Goal: Task Accomplishment & Management: Manage account settings

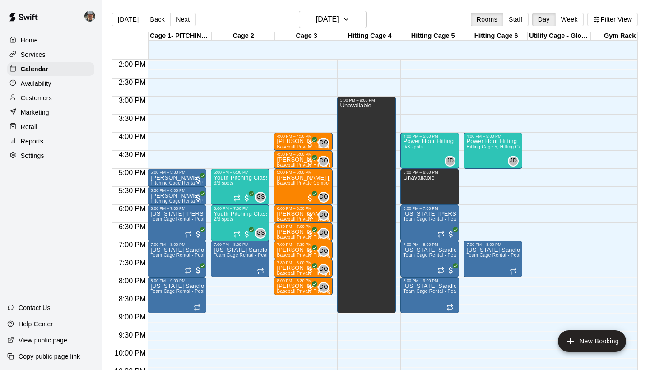
scroll to position [505, 0]
click at [40, 153] on p "Settings" at bounding box center [32, 155] width 23 height 9
select select "**"
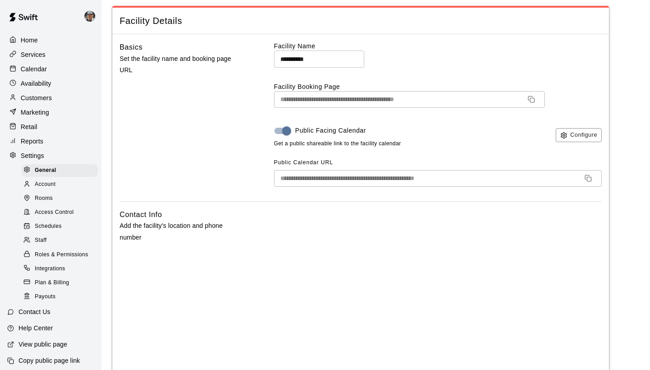
scroll to position [126, 0]
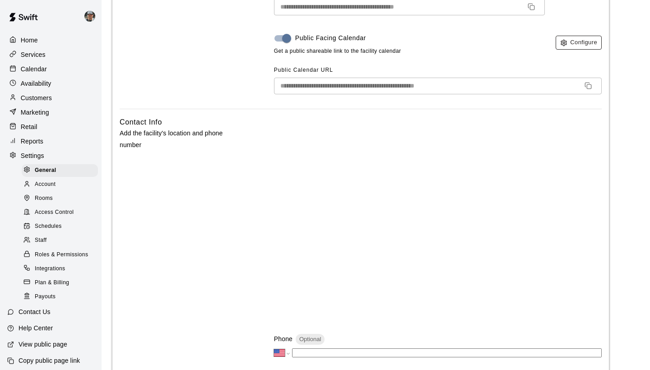
click at [576, 37] on button "Configure" at bounding box center [578, 43] width 46 height 14
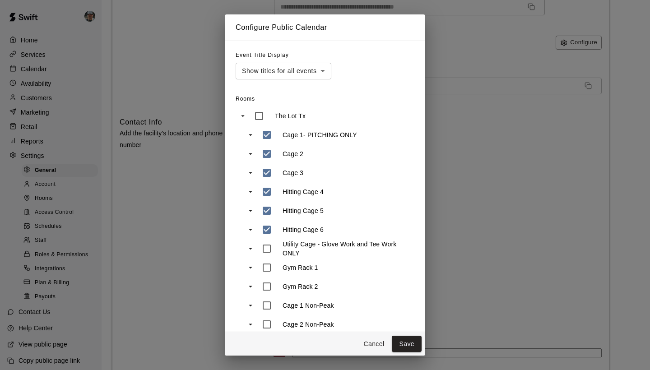
scroll to position [0, 0]
click at [406, 341] on button "Save" at bounding box center [407, 344] width 30 height 17
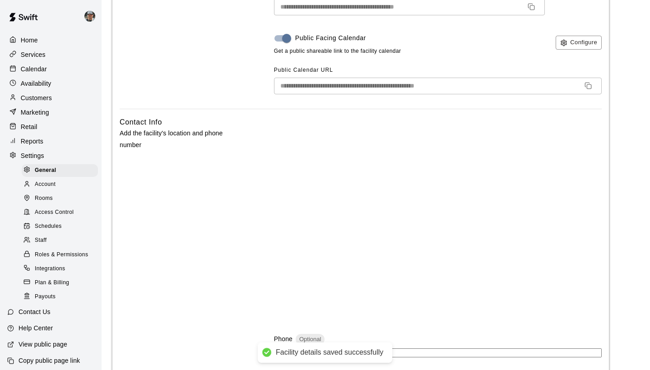
click at [358, 84] on input "**********" at bounding box center [425, 86] width 303 height 17
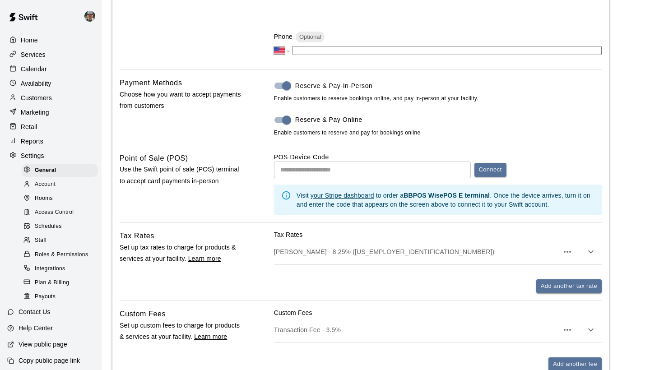
scroll to position [354, 0]
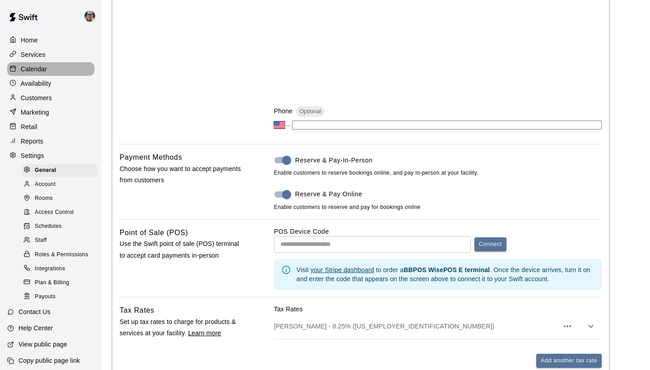
click at [46, 69] on p "Calendar" at bounding box center [34, 69] width 26 height 9
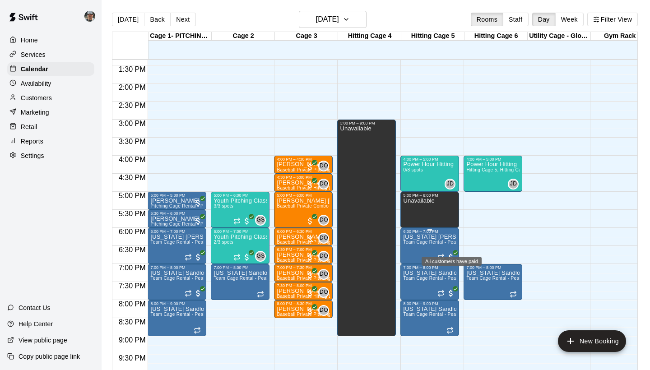
scroll to position [501, 0]
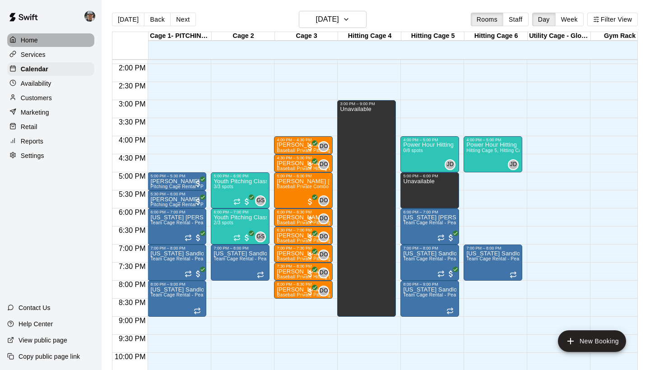
click at [31, 39] on p "Home" at bounding box center [29, 40] width 17 height 9
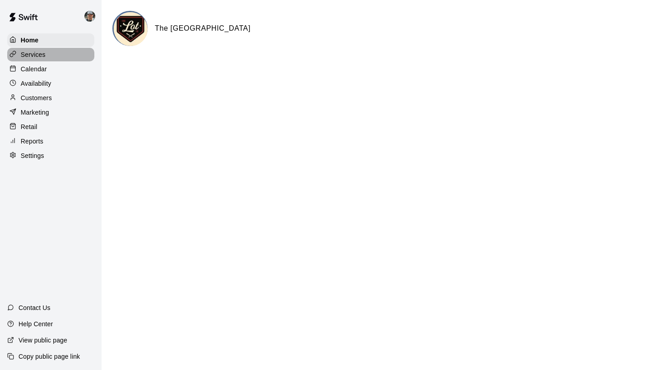
click at [38, 54] on p "Services" at bounding box center [33, 54] width 25 height 9
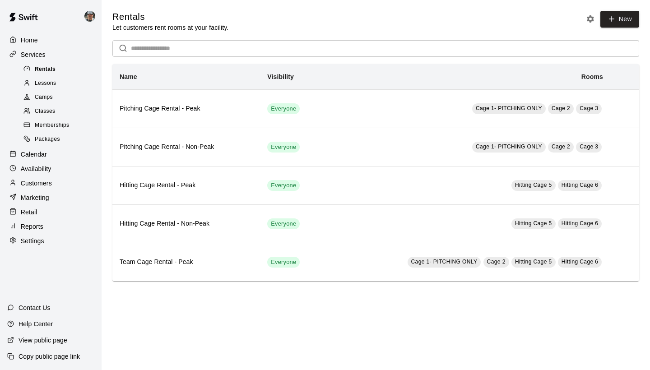
click at [47, 73] on div "Rentals" at bounding box center [60, 69] width 76 height 13
click at [48, 83] on span "Lessons" at bounding box center [46, 83] width 22 height 9
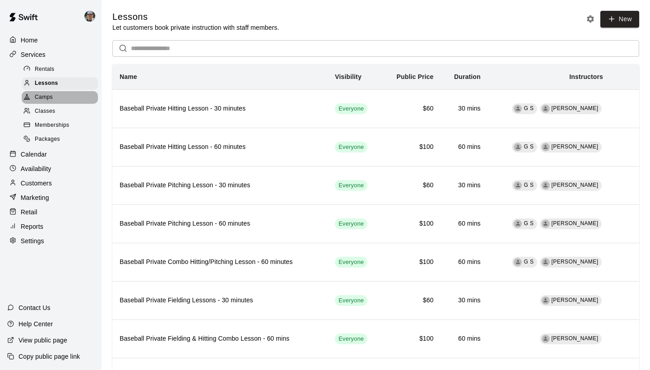
click at [50, 98] on span "Camps" at bounding box center [44, 97] width 18 height 9
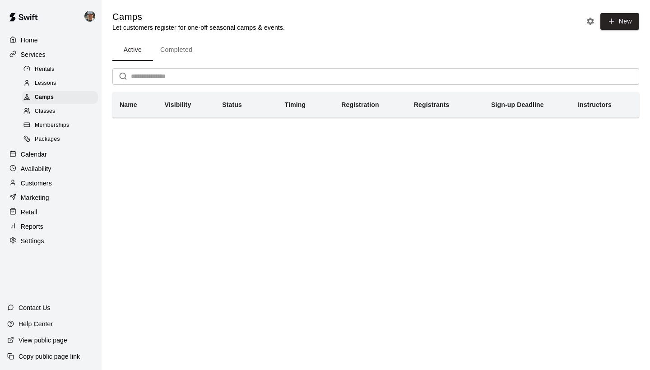
click at [51, 110] on span "Classes" at bounding box center [45, 111] width 20 height 9
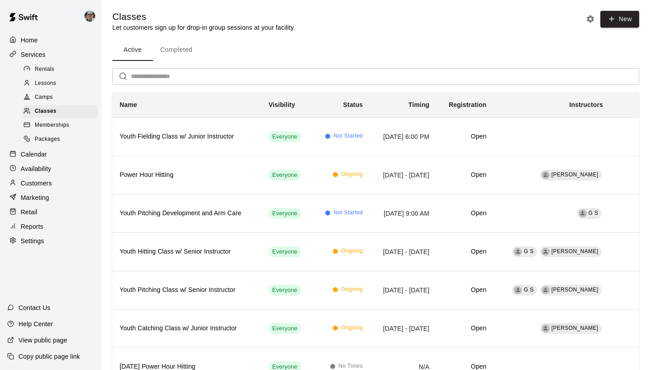
click at [57, 124] on span "Memberships" at bounding box center [52, 125] width 34 height 9
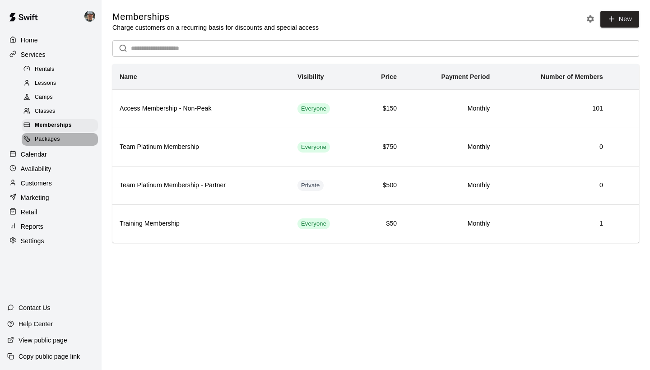
click at [60, 139] on div "Packages" at bounding box center [60, 139] width 76 height 13
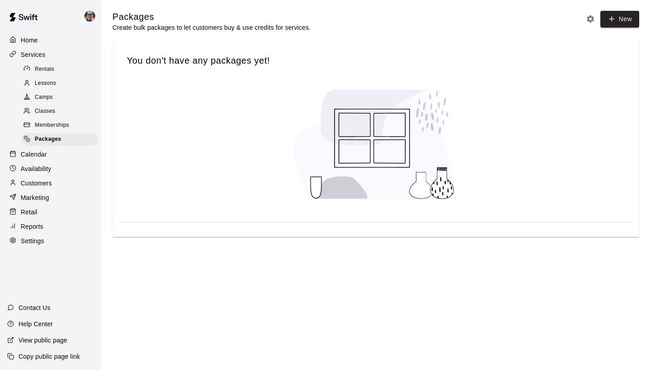
click at [51, 153] on div "Calendar" at bounding box center [50, 155] width 87 height 14
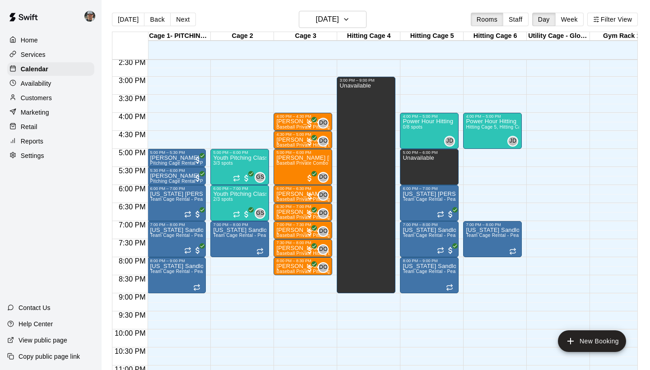
scroll to position [525, 1]
click at [350, 20] on icon "button" at bounding box center [345, 19] width 7 height 11
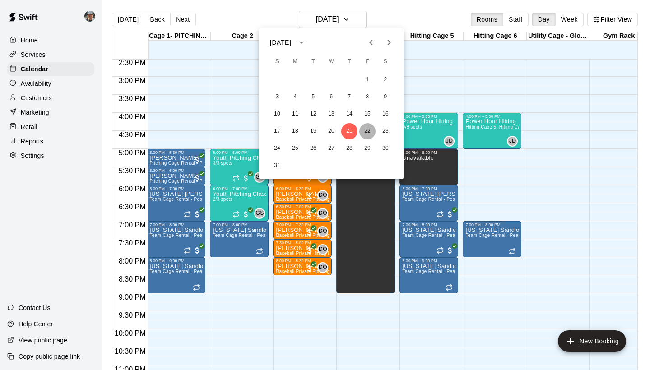
click at [365, 133] on button "22" at bounding box center [367, 131] width 16 height 16
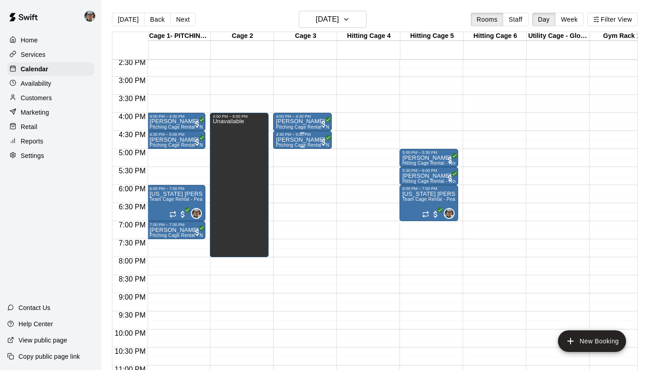
click at [307, 143] on div "Brandon Hamilton Pitching Cage Rental - Non-Peak" at bounding box center [302, 322] width 53 height 370
click at [288, 169] on img "edit" at bounding box center [285, 168] width 10 height 10
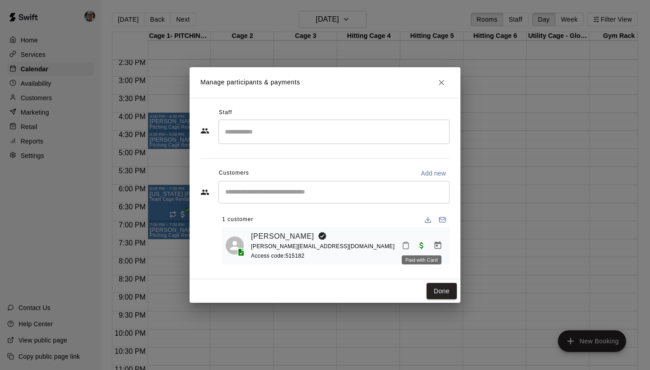
click at [422, 246] on span "Paid with Card" at bounding box center [421, 245] width 16 height 8
click at [172, 167] on div "Manage participants & payments Staff ​ Customers Add new ​ 1 customer Brandon H…" at bounding box center [325, 185] width 650 height 370
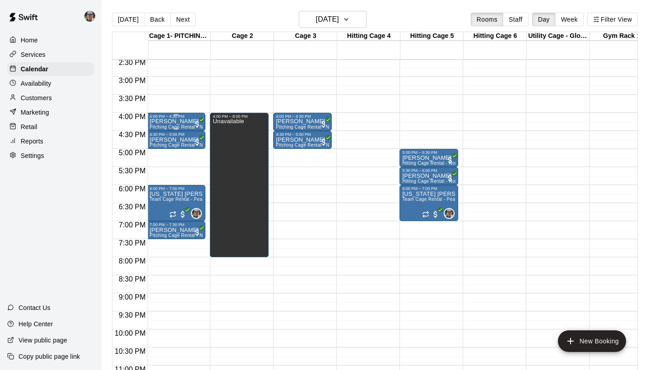
click at [185, 126] on span "Pitching Cage Rental - Non-Peak" at bounding box center [184, 127] width 71 height 5
click at [162, 156] on img "edit" at bounding box center [159, 156] width 10 height 10
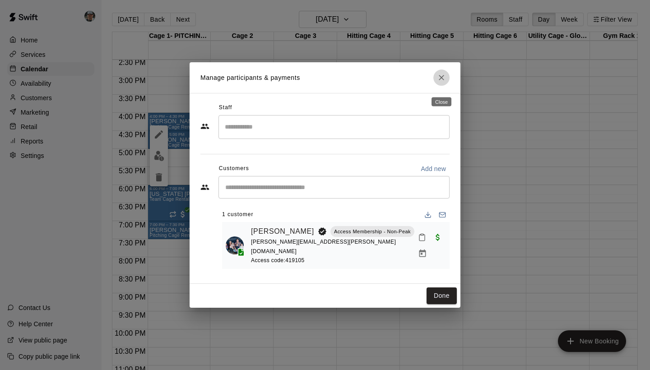
click at [444, 86] on button "Close" at bounding box center [441, 77] width 16 height 16
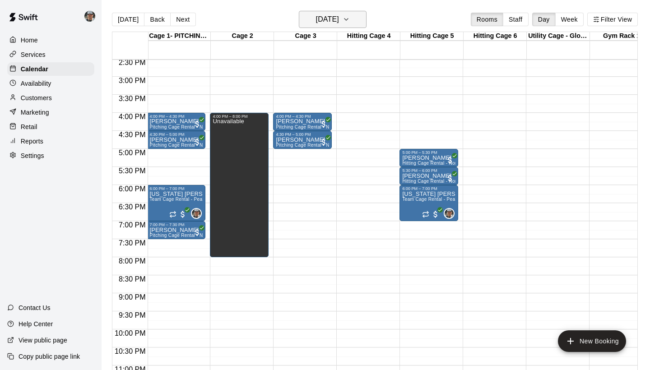
click at [350, 15] on icon "button" at bounding box center [345, 19] width 7 height 11
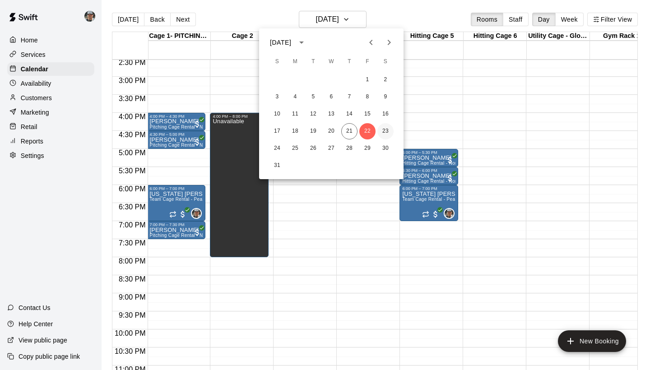
click at [386, 129] on button "23" at bounding box center [385, 131] width 16 height 16
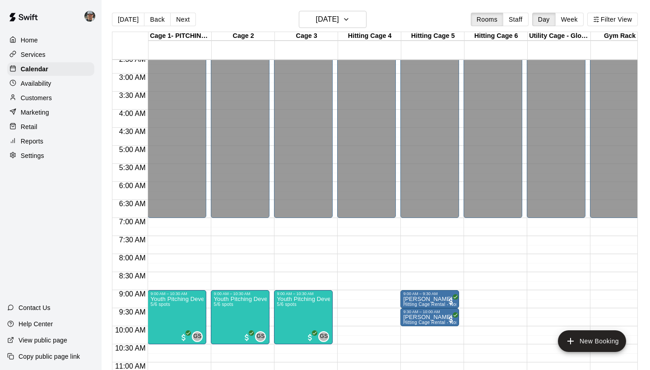
scroll to position [50, 0]
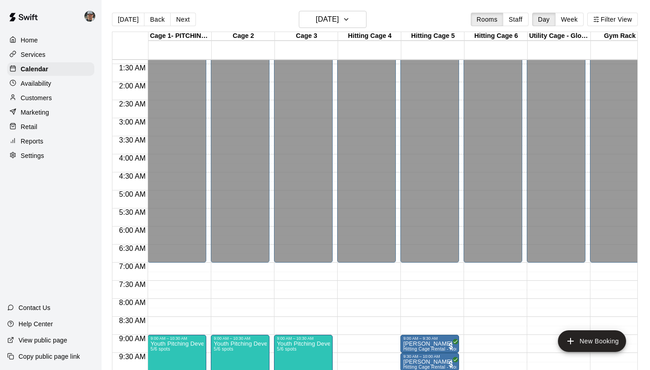
click at [55, 100] on div "Customers" at bounding box center [50, 98] width 87 height 14
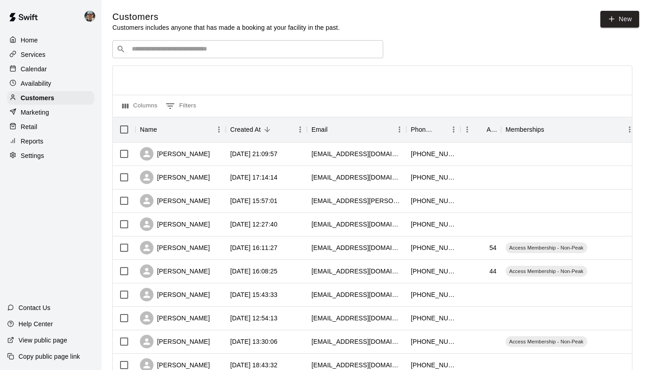
click at [262, 49] on input "Search customers by name or email" at bounding box center [254, 49] width 250 height 9
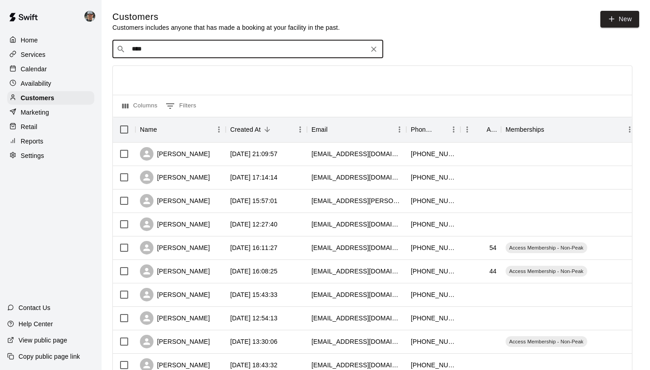
type input "****"
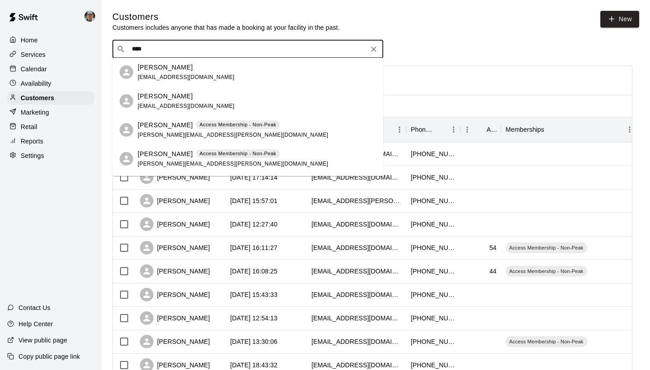
click at [221, 97] on div "Mercedes Reed mercedes_m@hotmail.com" at bounding box center [257, 101] width 238 height 19
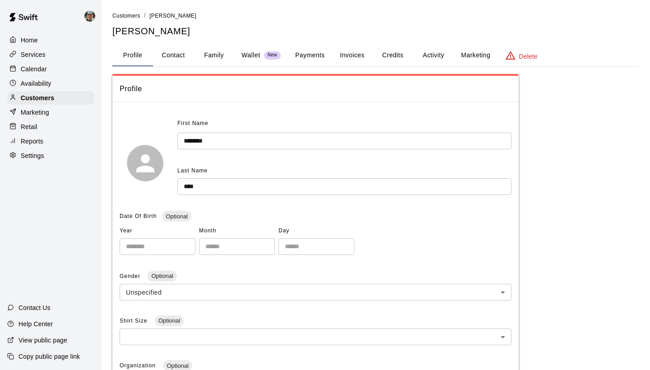
click at [320, 55] on button "Payments" at bounding box center [310, 56] width 44 height 22
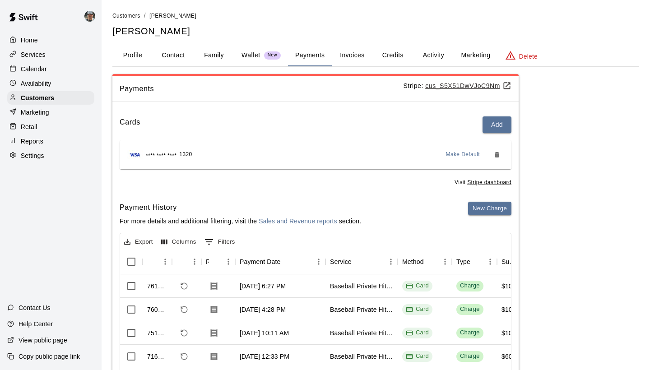
scroll to position [0, 0]
click at [212, 282] on icon "Download Receipt" at bounding box center [214, 286] width 7 height 8
click at [32, 57] on p "Services" at bounding box center [33, 54] width 25 height 9
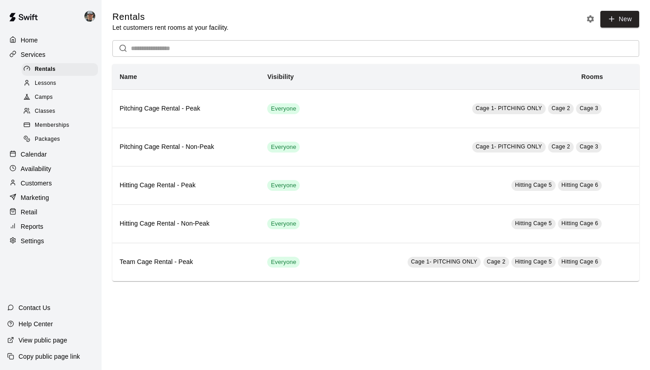
click at [51, 181] on p "Customers" at bounding box center [36, 183] width 31 height 9
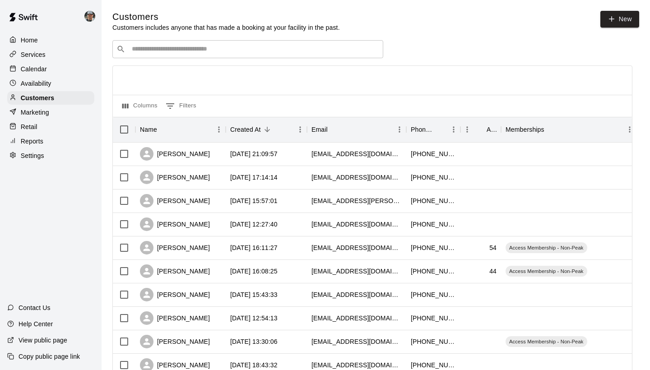
click at [217, 46] on input "Search customers by name or email" at bounding box center [254, 49] width 250 height 9
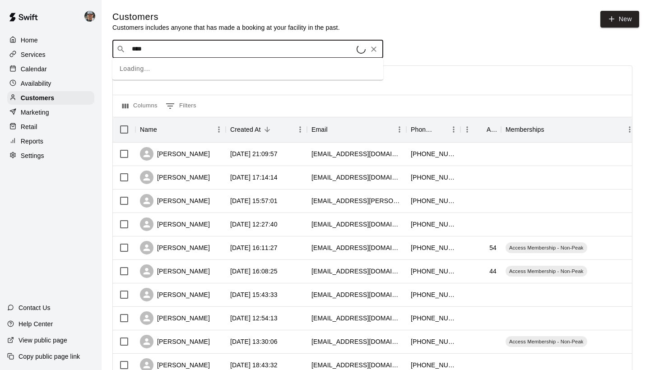
type input "****"
click at [306, 49] on input "****" at bounding box center [247, 49] width 236 height 9
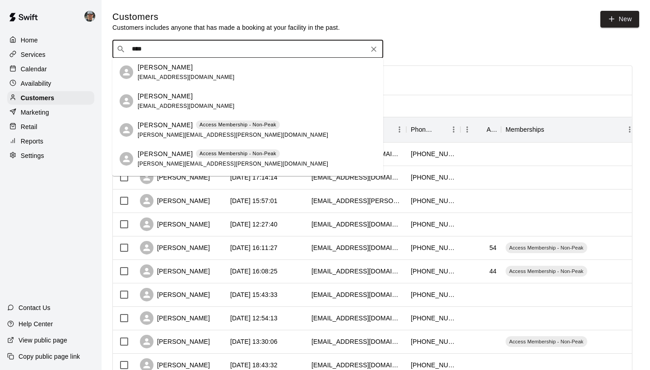
click at [268, 92] on div "Mercedes Reed mercedes_m@hotmail.com" at bounding box center [257, 101] width 238 height 19
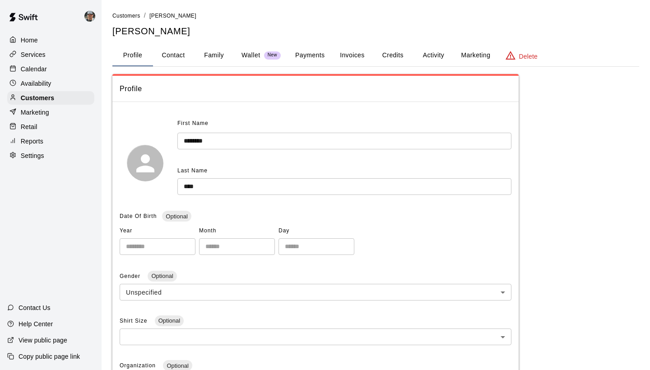
click at [314, 55] on button "Payments" at bounding box center [310, 56] width 44 height 22
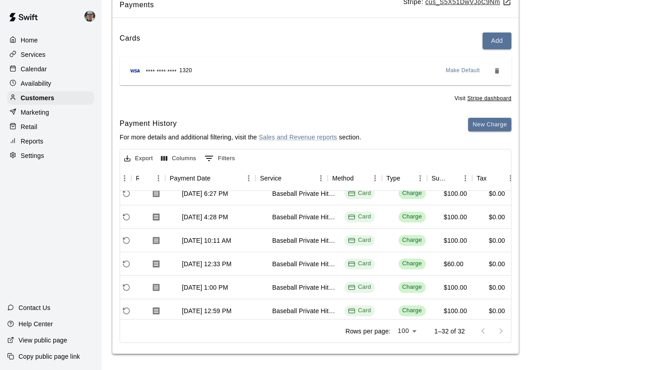
scroll to position [9, 76]
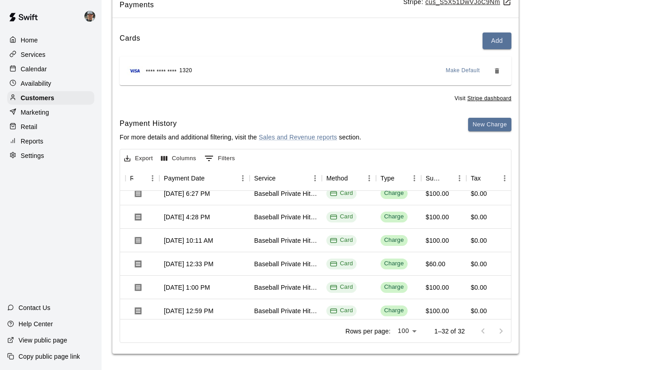
click at [169, 158] on button "Columns" at bounding box center [179, 159] width 40 height 14
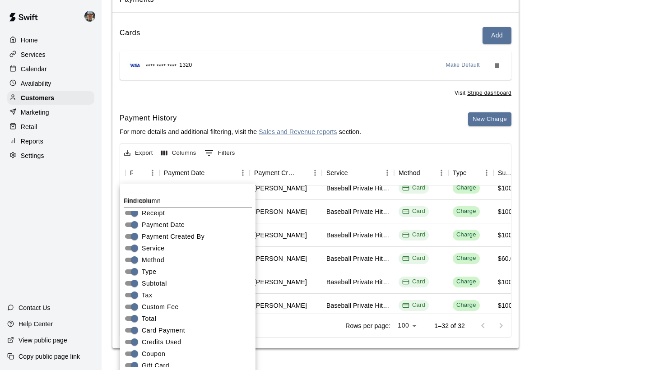
scroll to position [91, 0]
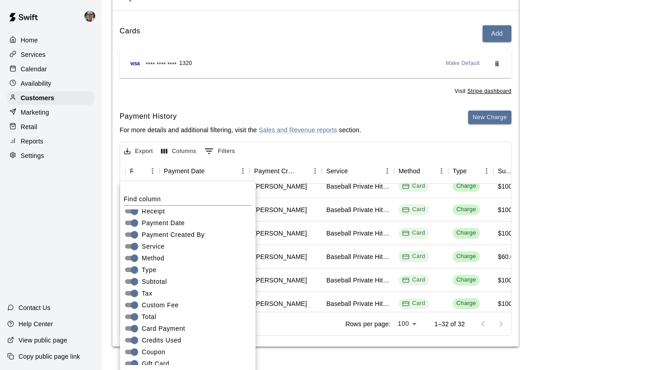
click at [567, 301] on div "Payments Stripe: cus_S5X51DwVJoC9Nm Cards Add **** **** **** 1320 Make Default …" at bounding box center [375, 165] width 527 height 364
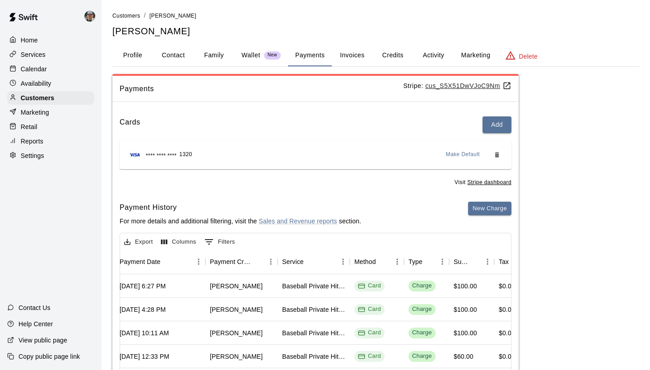
scroll to position [5, 120]
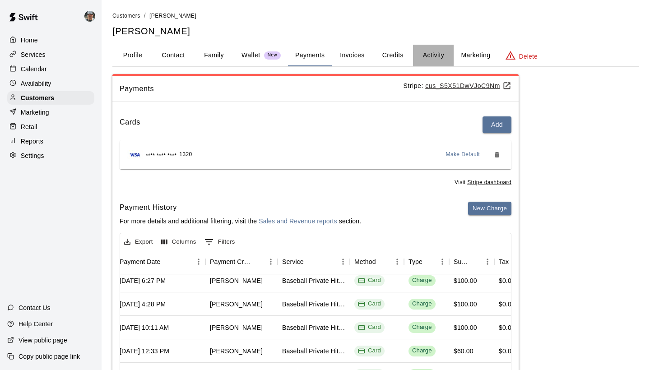
click at [427, 56] on button "Activity" at bounding box center [433, 56] width 41 height 22
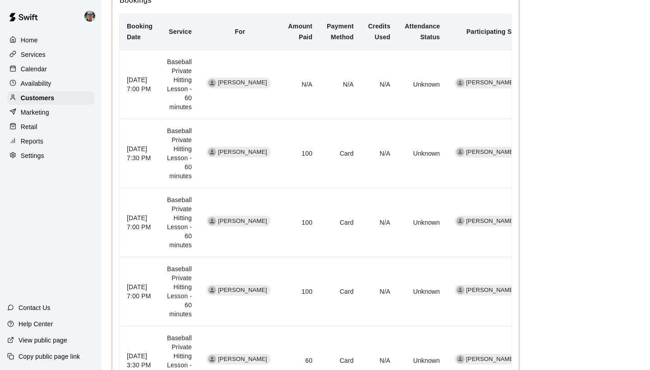
scroll to position [205, 0]
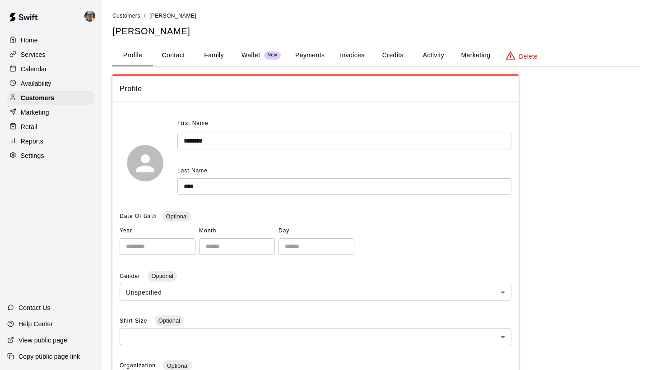
click at [569, 155] on div "**********" at bounding box center [375, 328] width 527 height 509
